Goal: Information Seeking & Learning: Learn about a topic

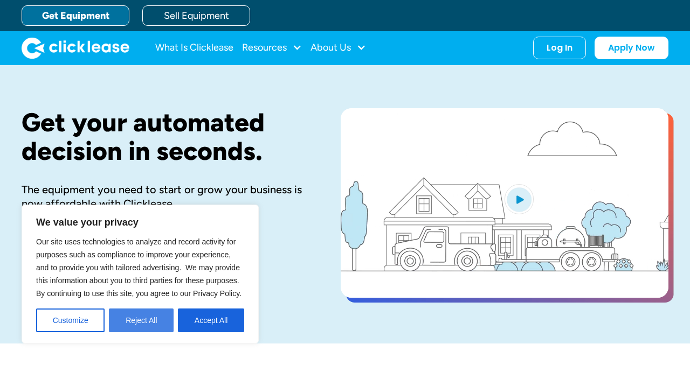
click at [155, 328] on button "Reject All" at bounding box center [141, 321] width 65 height 24
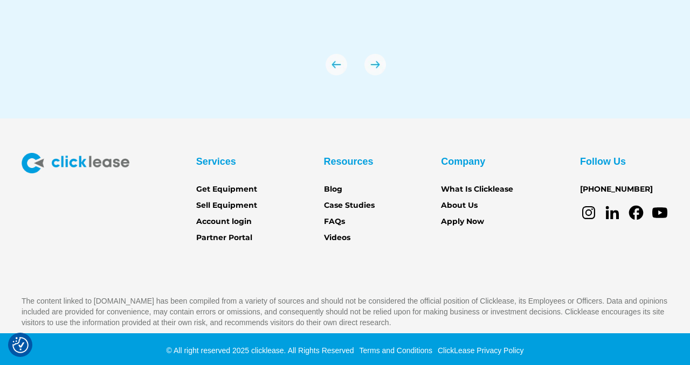
scroll to position [3809, 0]
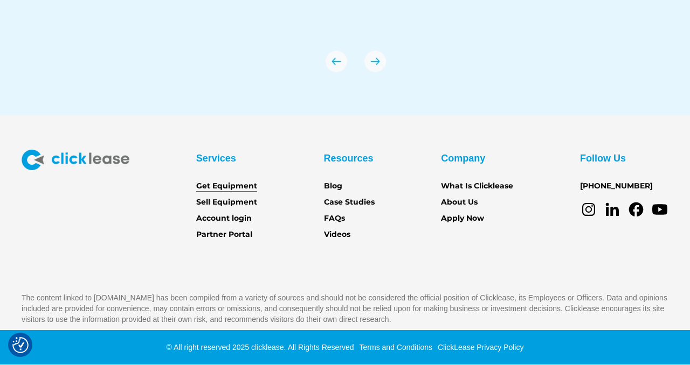
click at [248, 186] on link "Get Equipment" at bounding box center [226, 187] width 61 height 12
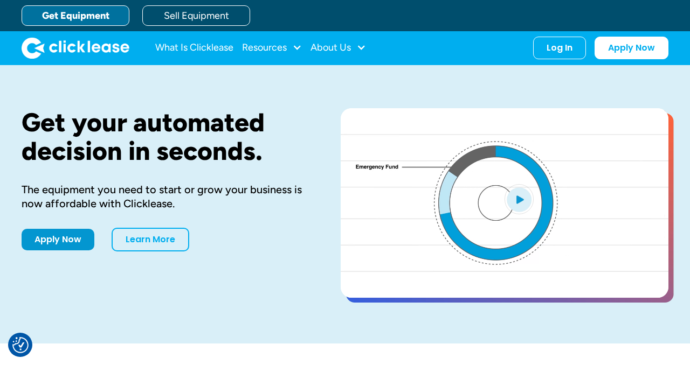
click at [104, 45] on img "home" at bounding box center [76, 48] width 108 height 22
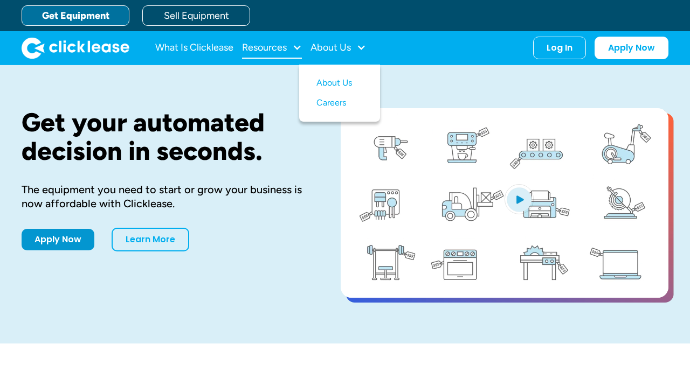
click at [288, 50] on div "Resources" at bounding box center [272, 48] width 60 height 22
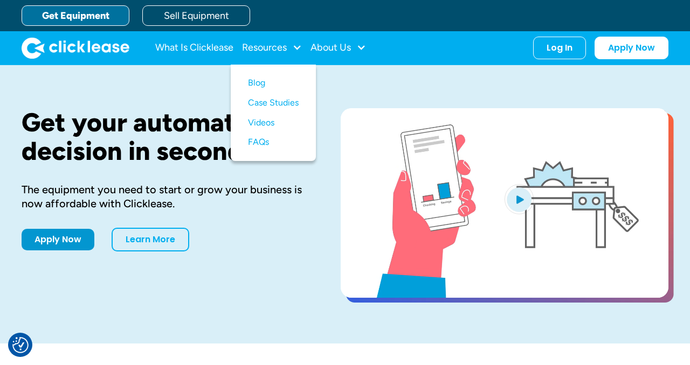
click at [236, 53] on div "What Is Clicklease Resources Blog Case Studies Videos FAQs About Us About Us Ca…" at bounding box center [260, 48] width 211 height 22
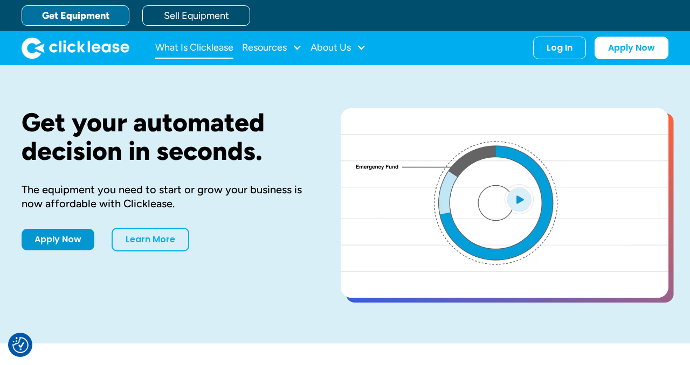
click at [227, 48] on link "What Is Clicklease" at bounding box center [194, 48] width 78 height 22
